Goal: Information Seeking & Learning: Learn about a topic

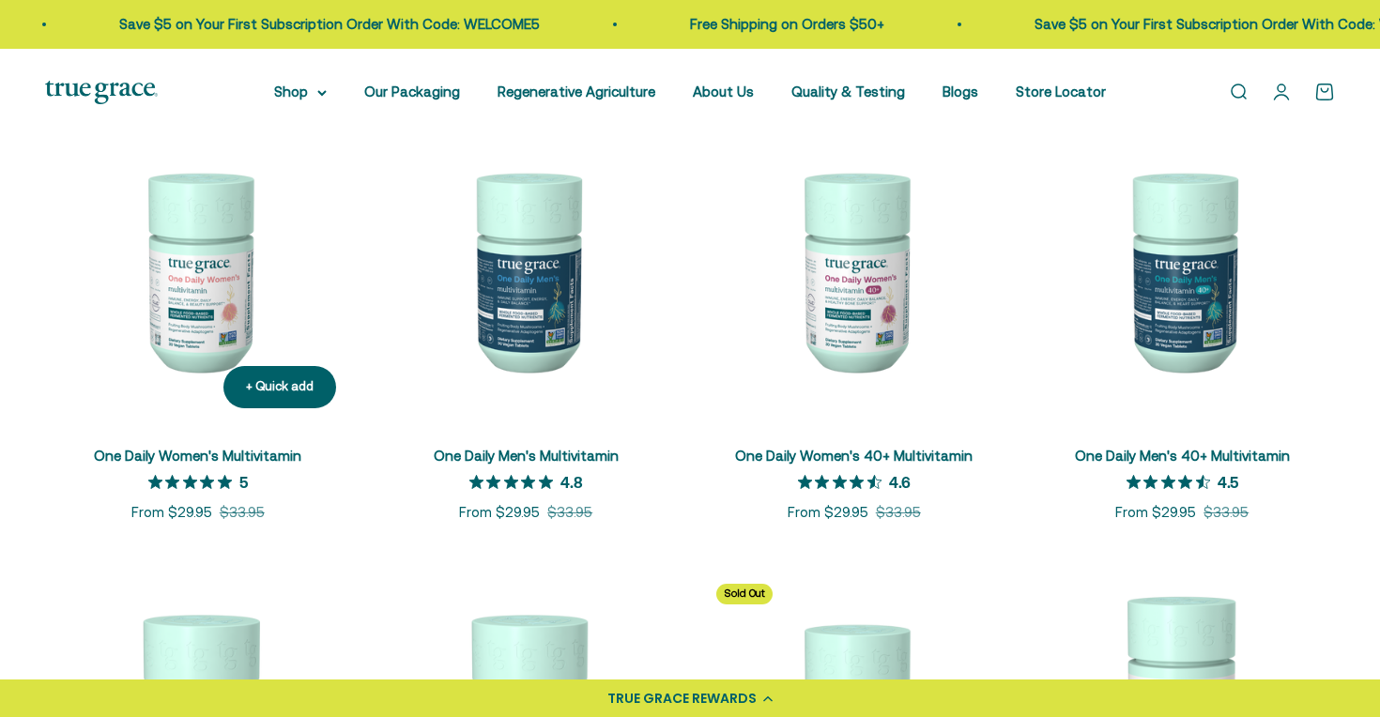
scroll to position [396, 0]
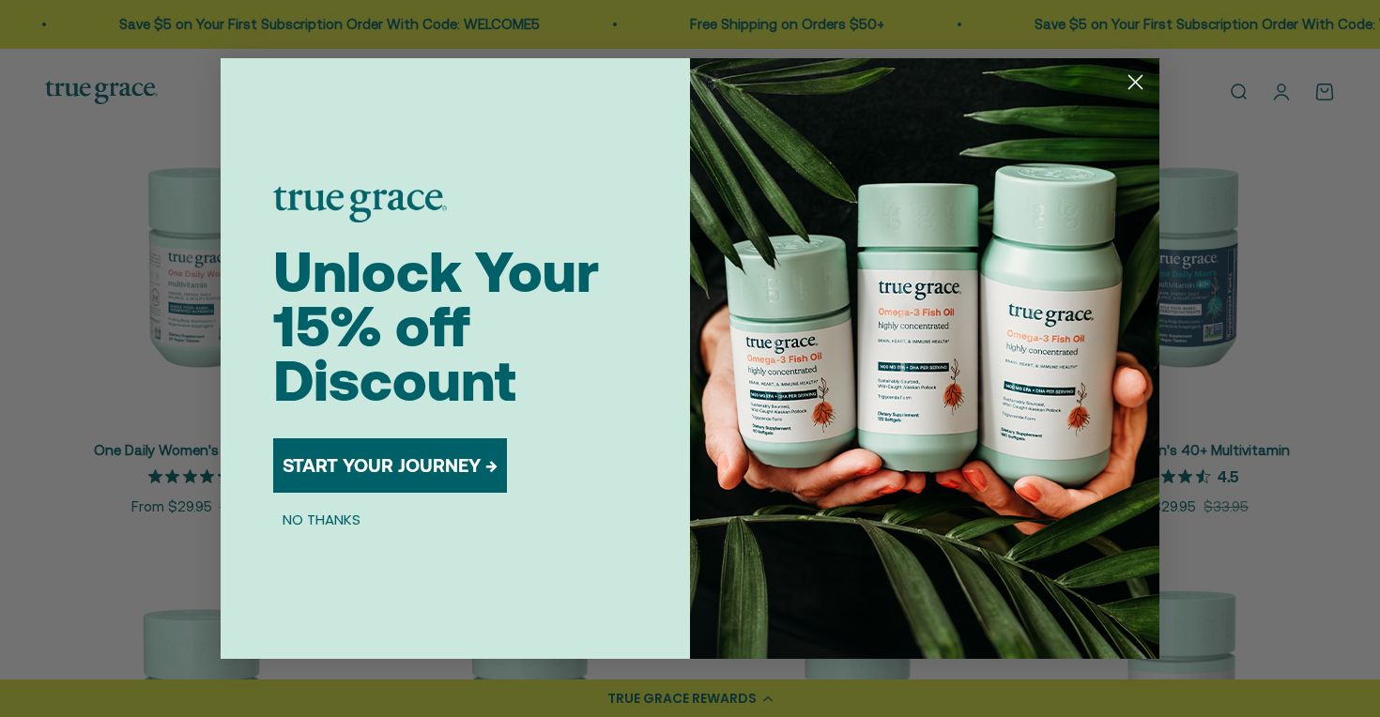
click at [1130, 84] on circle "Close dialog" at bounding box center [1135, 82] width 31 height 31
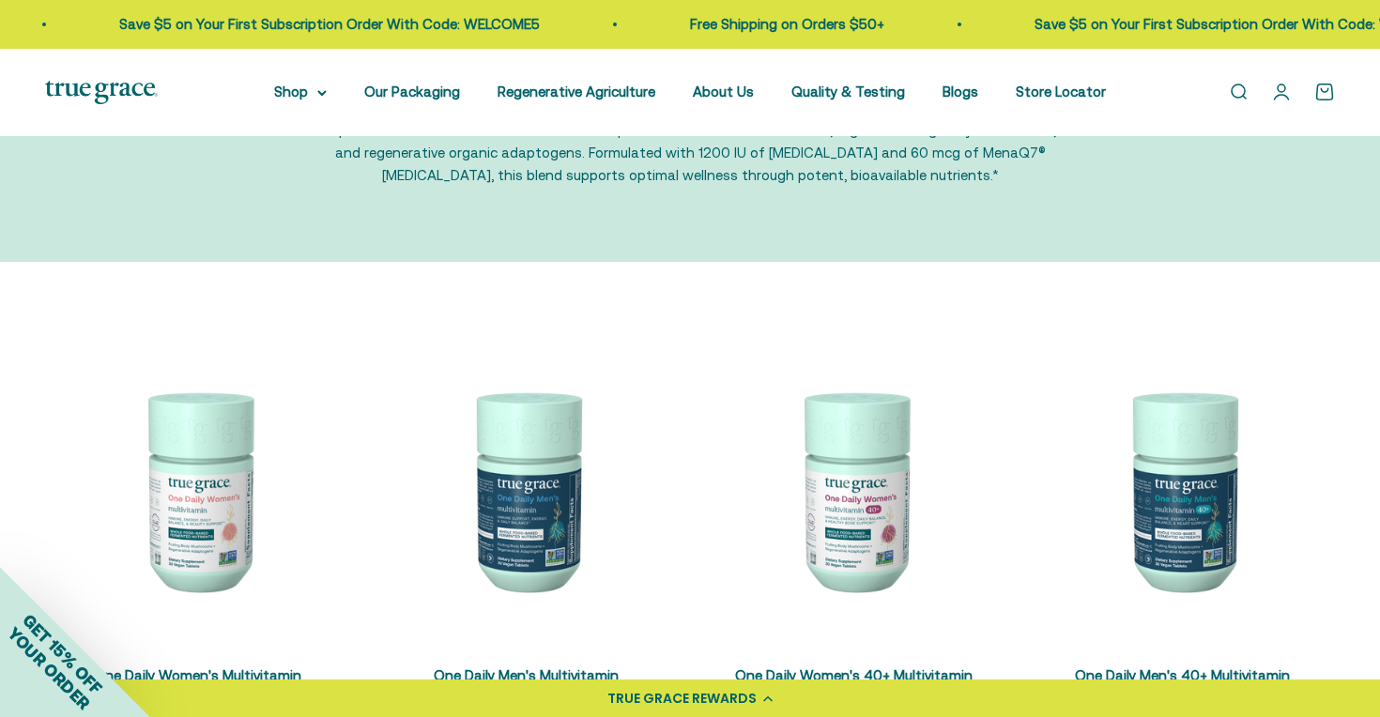
scroll to position [0, 0]
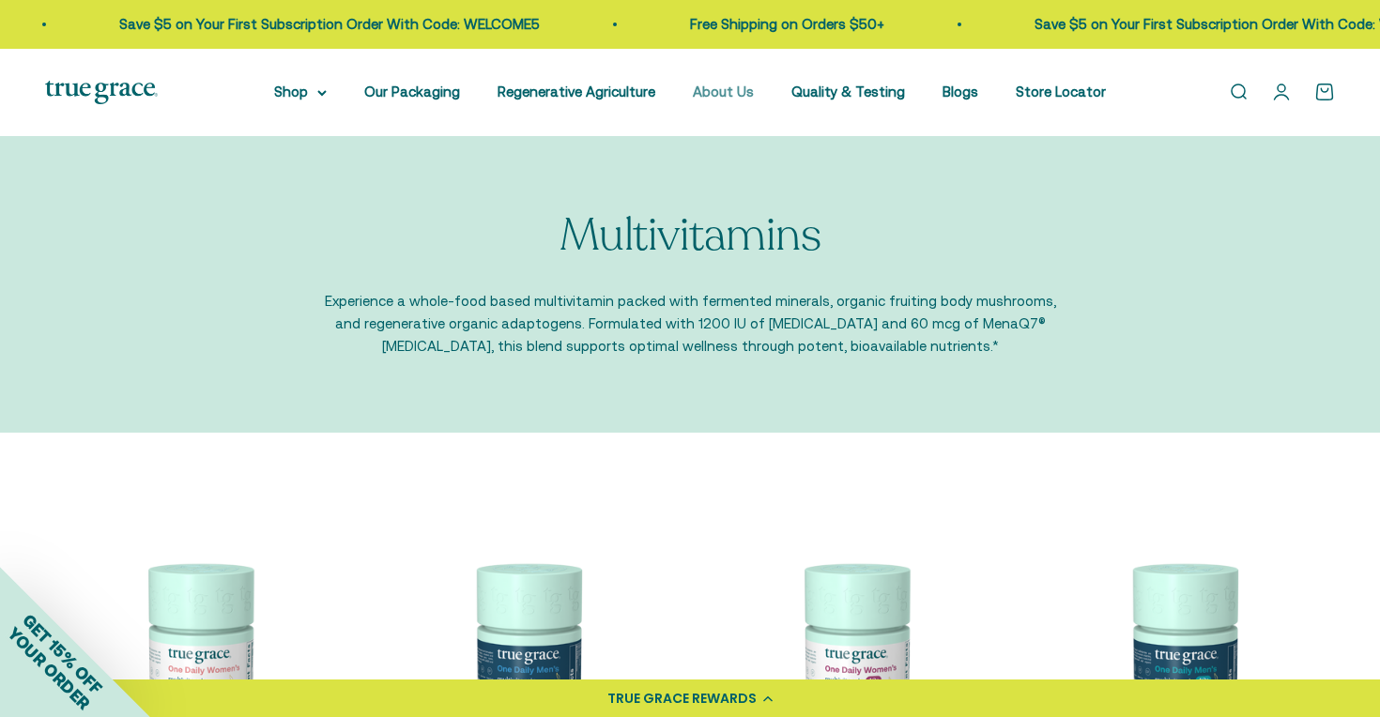
click at [715, 92] on link "About Us" at bounding box center [723, 92] width 61 height 16
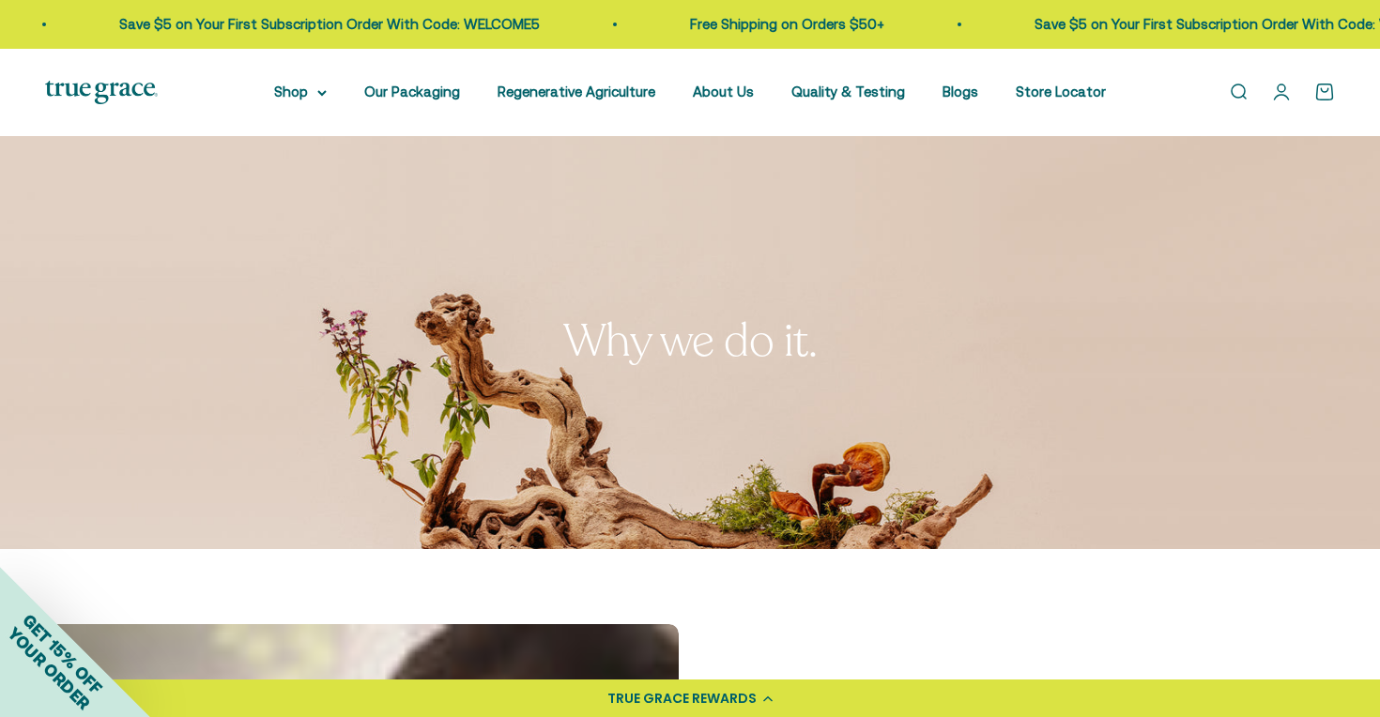
click at [100, 89] on img at bounding box center [101, 92] width 113 height 23
